Goal: Navigation & Orientation: Find specific page/section

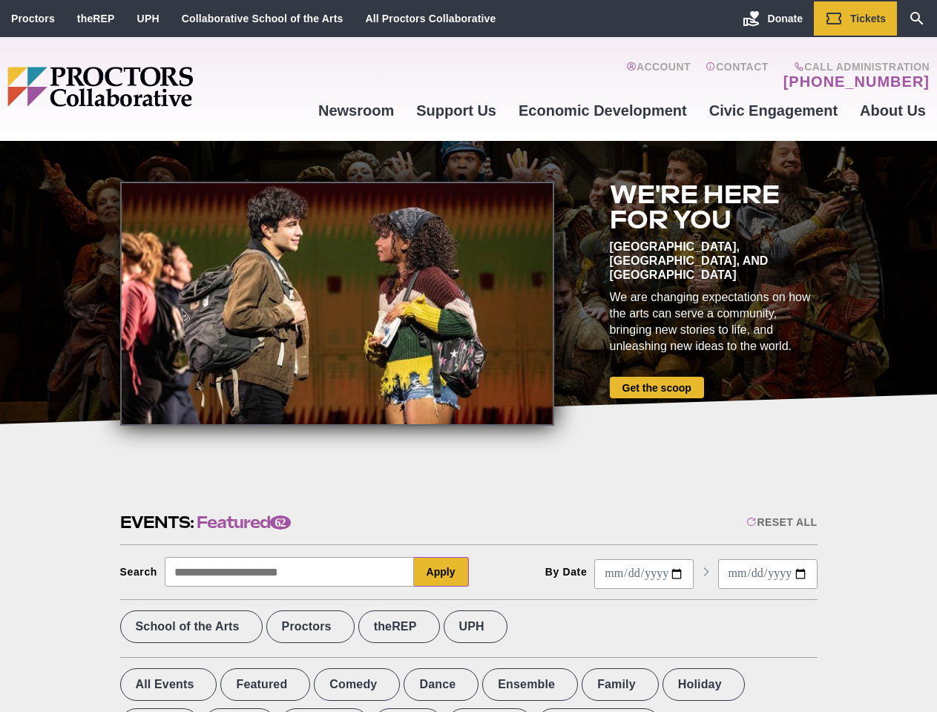
click at [468, 356] on div at bounding box center [337, 304] width 434 height 244
click at [780, 522] on div "Reset All" at bounding box center [781, 522] width 70 height 12
click at [441, 572] on button "Apply" at bounding box center [441, 572] width 55 height 30
